Goal: Information Seeking & Learning: Learn about a topic

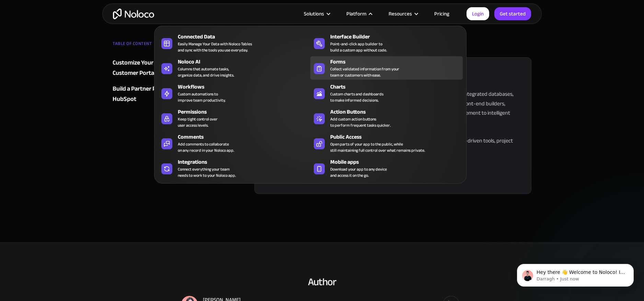
click at [339, 75] on div "Collect validated information from your team or customers with ease." at bounding box center [364, 72] width 69 height 12
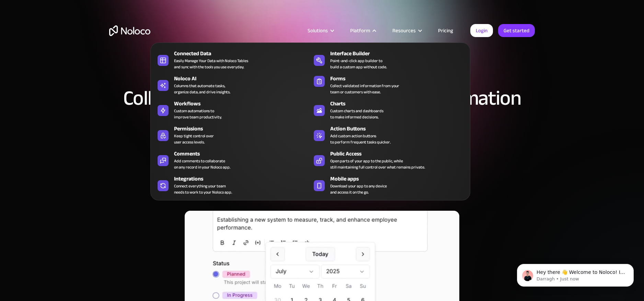
click at [449, 33] on nav "Connected Data Easily Manage Your Data with Noloco Tables and sync with the too…" at bounding box center [310, 116] width 320 height 167
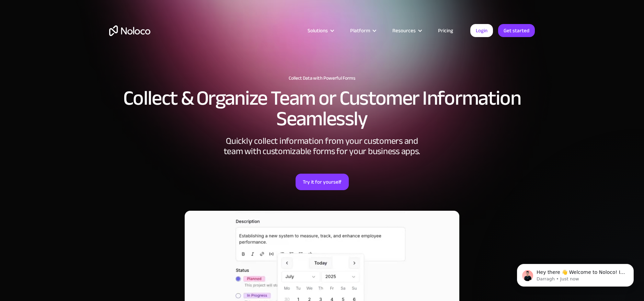
click at [445, 31] on link "Pricing" at bounding box center [445, 30] width 32 height 9
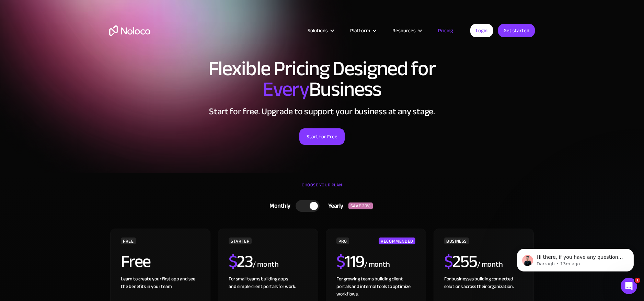
drag, startPoint x: 117, startPoint y: 135, endPoint x: 120, endPoint y: 132, distance: 4.4
click at [117, 135] on div "Start for Free" at bounding box center [321, 133] width 425 height 21
click at [128, 36] on div "Solutions Use Cases Business Types Project Management Keep track of customers, …" at bounding box center [321, 37] width 439 height 40
click at [128, 34] on img "home" at bounding box center [129, 30] width 41 height 11
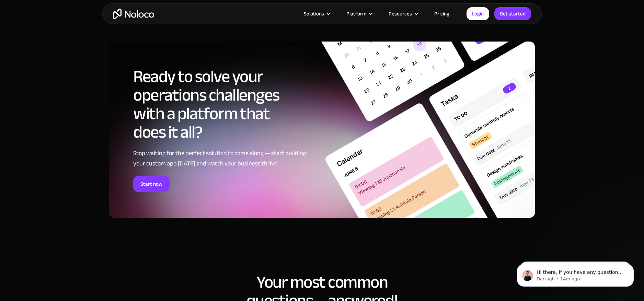
scroll to position [3339, 0]
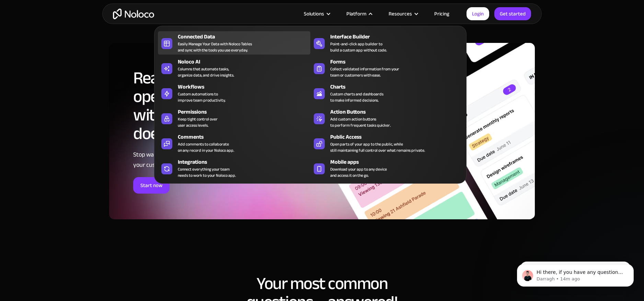
click at [192, 43] on div "Easily Manage Your Data with Noloco Tables and sync with the tools you use ever…" at bounding box center [215, 47] width 74 height 12
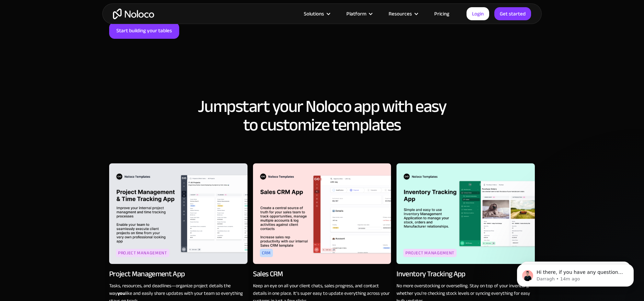
scroll to position [748, 0]
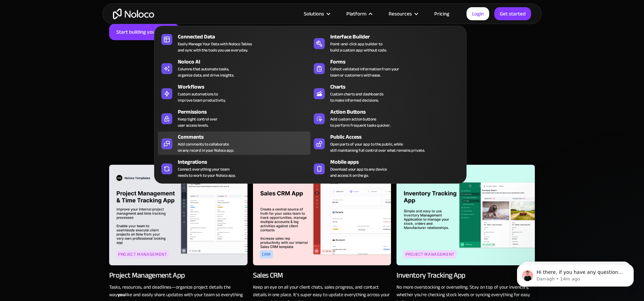
click at [198, 139] on div "Comments" at bounding box center [245, 137] width 135 height 8
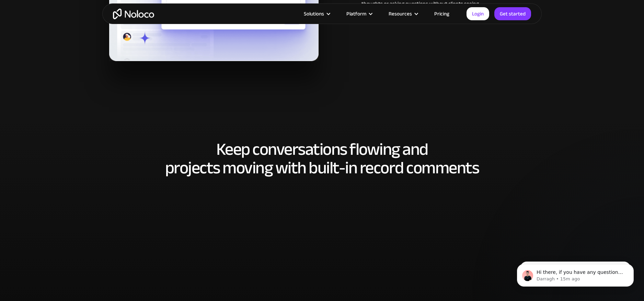
scroll to position [1266, 0]
